Goal: Navigation & Orientation: Find specific page/section

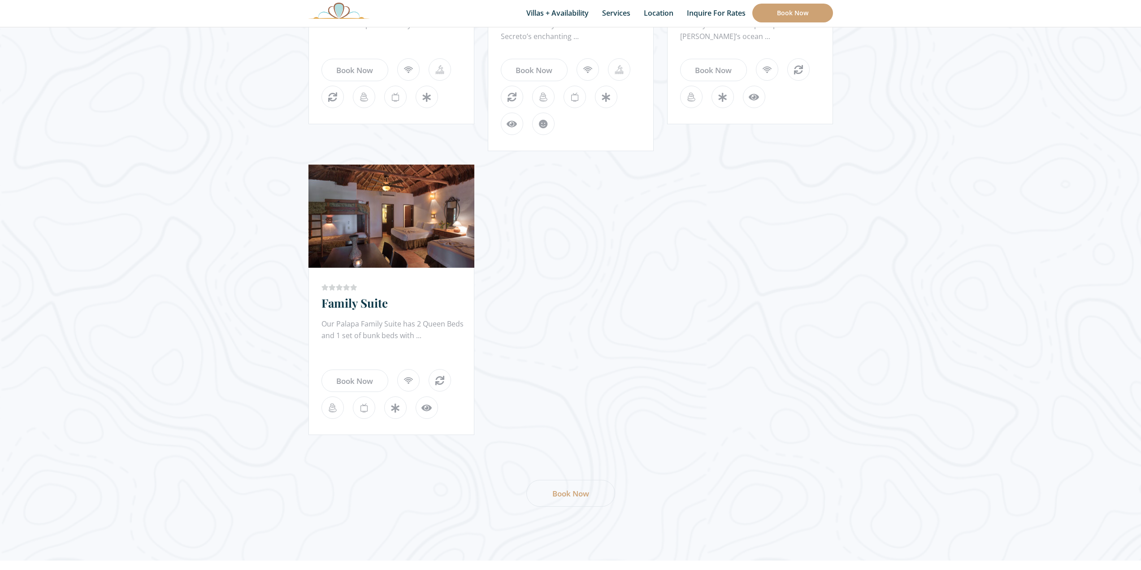
scroll to position [721, 0]
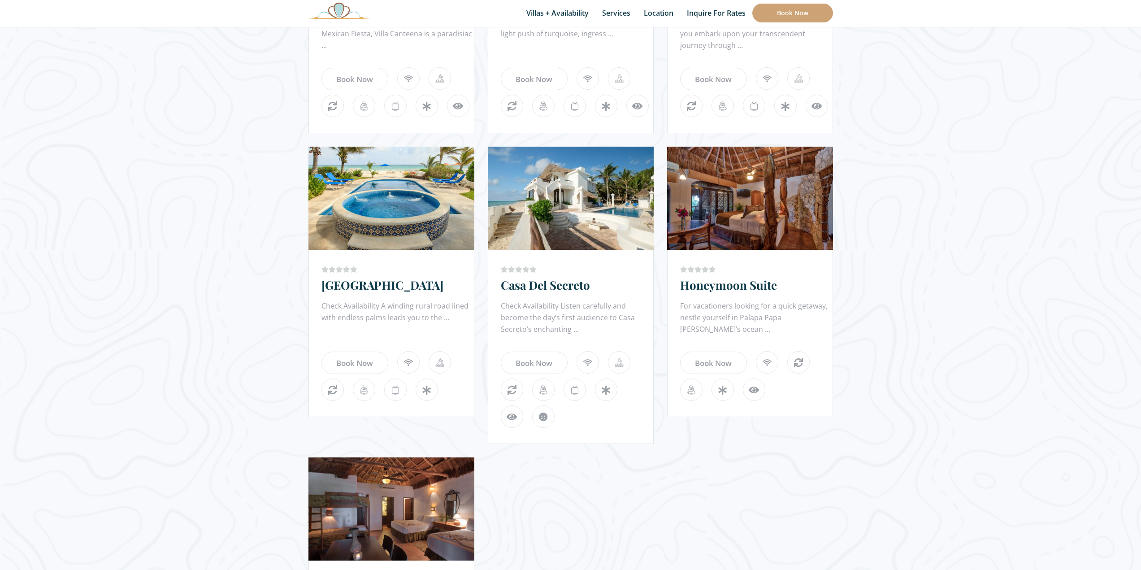
click at [506, 290] on link "Casa Del Secreto" at bounding box center [545, 285] width 89 height 16
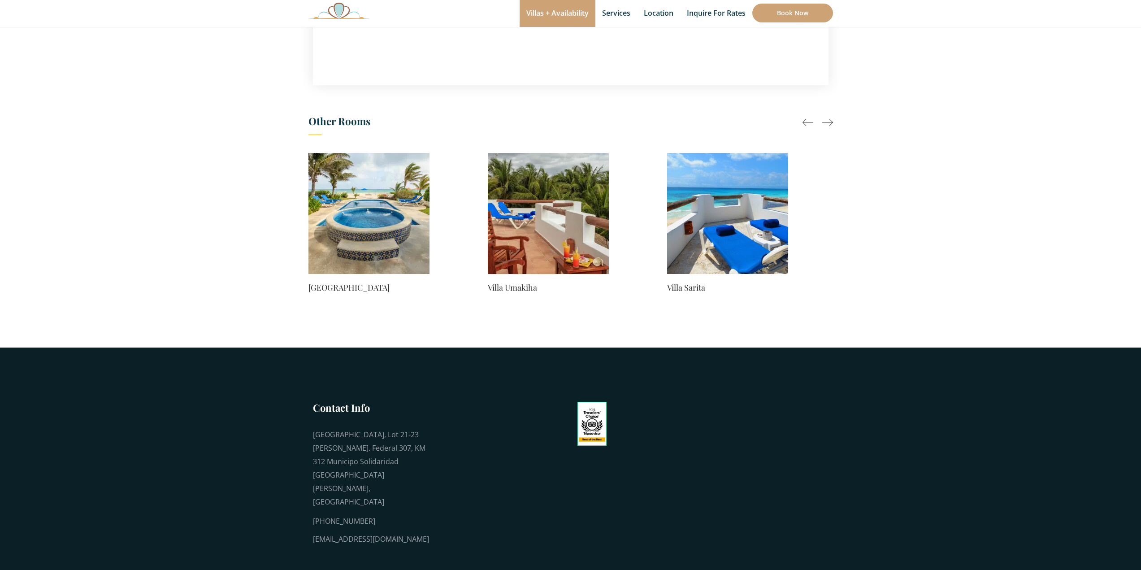
scroll to position [754, 0]
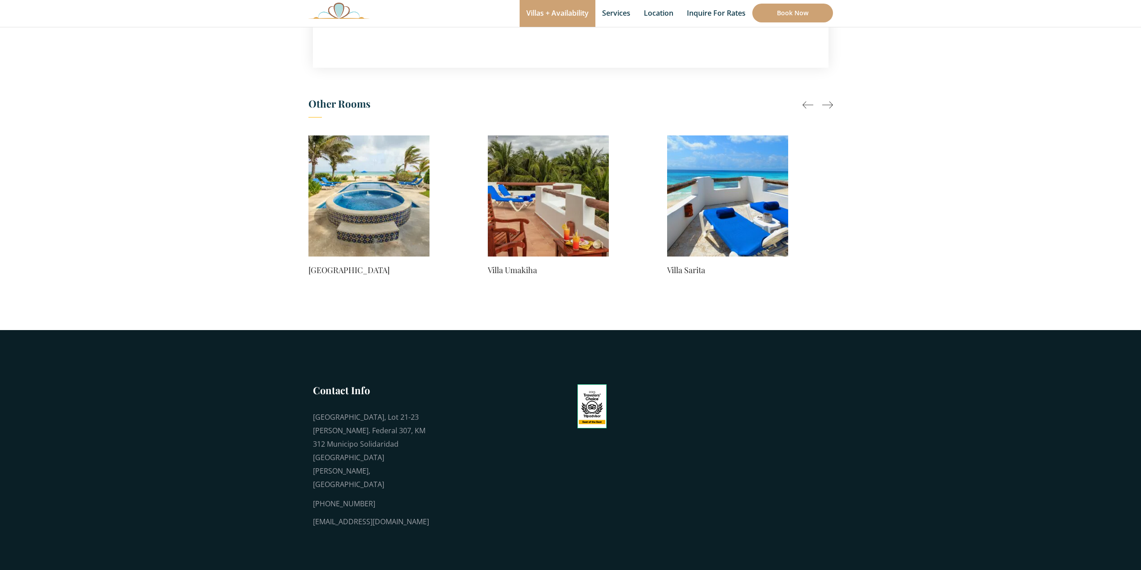
click at [331, 264] on link "[GEOGRAPHIC_DATA]" at bounding box center [369, 270] width 121 height 13
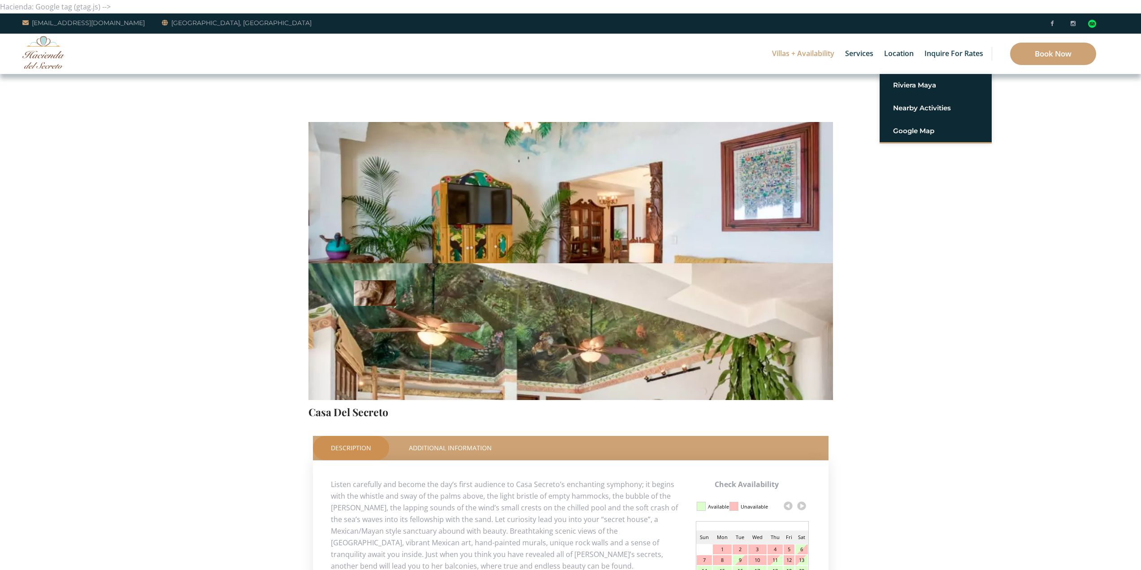
click at [895, 37] on link "Location" at bounding box center [899, 54] width 39 height 40
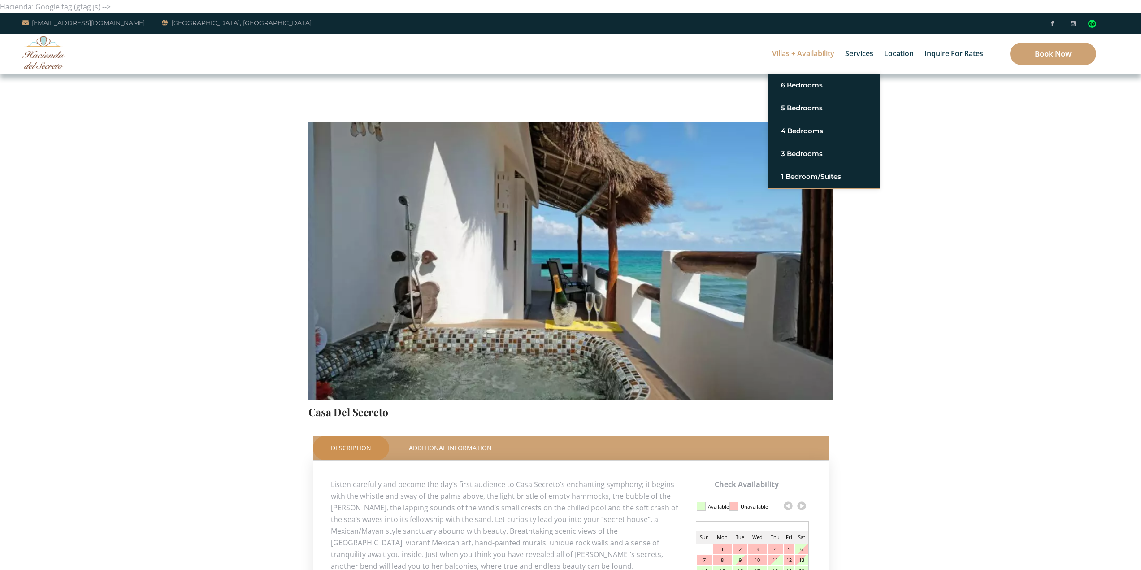
click at [812, 36] on link "Villas + Availability" at bounding box center [803, 54] width 71 height 40
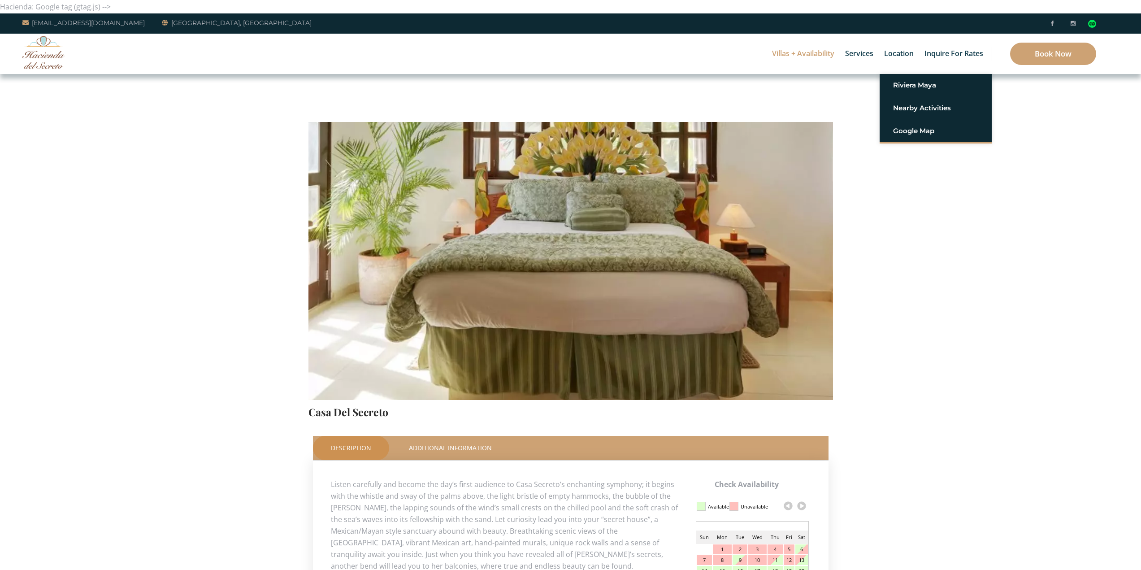
click at [902, 62] on link "Location" at bounding box center [899, 54] width 39 height 40
